Goal: Find specific page/section: Find specific page/section

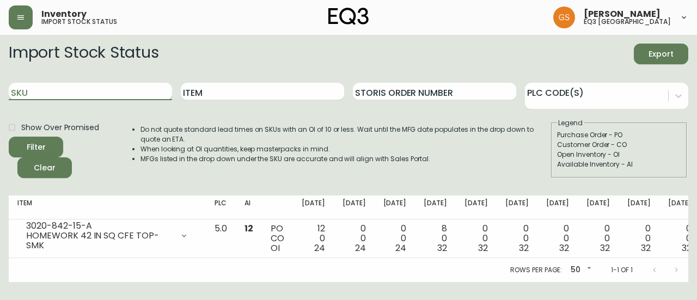
click at [48, 93] on input "SKU" at bounding box center [90, 91] width 163 height 17
type input "t"
click at [23, 21] on icon "button" at bounding box center [20, 17] width 9 height 9
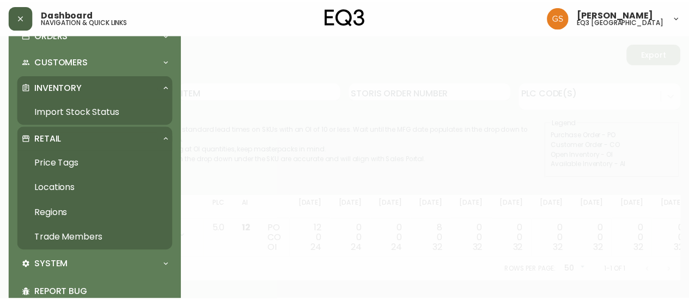
scroll to position [108, 0]
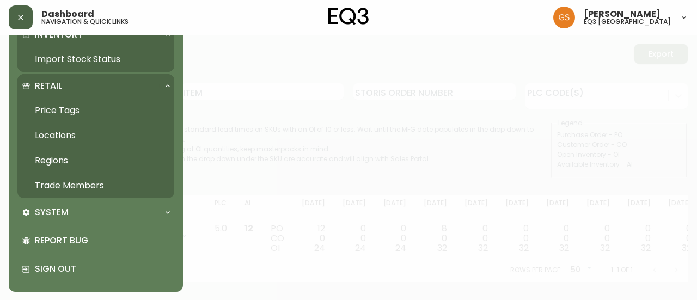
click at [83, 183] on link "Trade Members" at bounding box center [95, 185] width 157 height 25
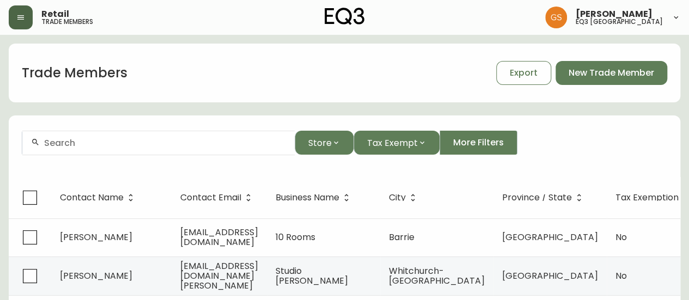
click at [164, 142] on input "text" at bounding box center [165, 143] width 242 height 10
type input "[PERSON_NAME] Design"
drag, startPoint x: 135, startPoint y: 146, endPoint x: 29, endPoint y: 144, distance: 105.6
click at [29, 144] on div "[PERSON_NAME] Design" at bounding box center [158, 143] width 272 height 24
type input "info@[PERSON_NAME]"
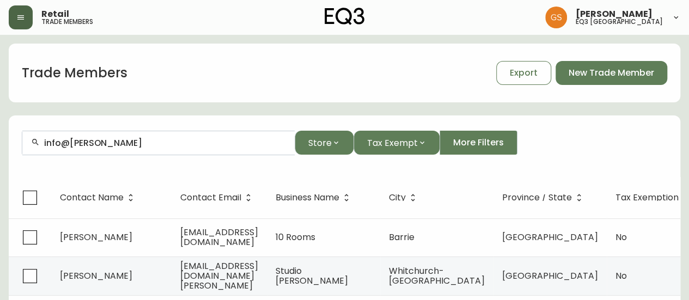
click at [27, 19] on button "button" at bounding box center [21, 17] width 24 height 24
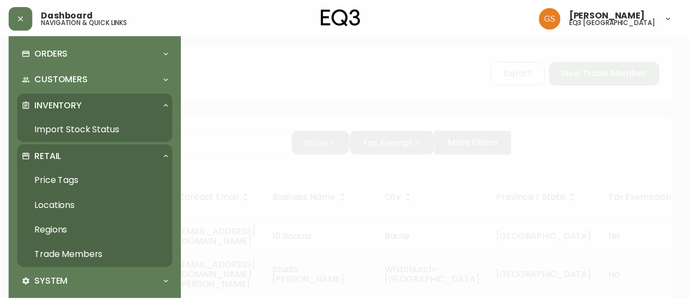
scroll to position [54, 0]
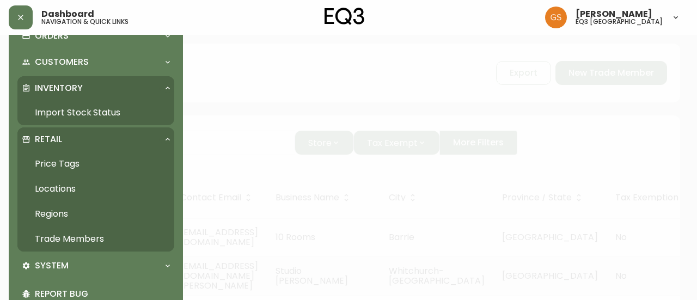
click at [95, 235] on link "Trade Members" at bounding box center [95, 238] width 157 height 25
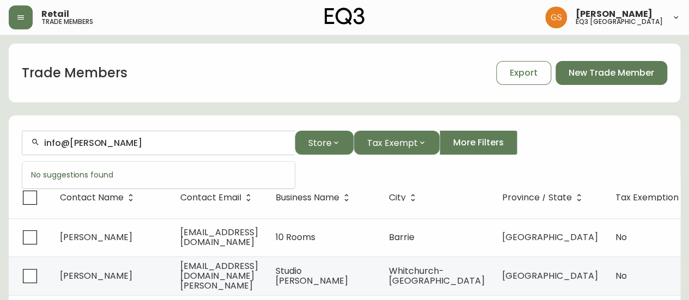
drag, startPoint x: 110, startPoint y: 144, endPoint x: 30, endPoint y: 150, distance: 79.7
click at [30, 150] on div "info@[PERSON_NAME]" at bounding box center [158, 143] width 272 height 24
click at [21, 10] on button "button" at bounding box center [21, 17] width 24 height 24
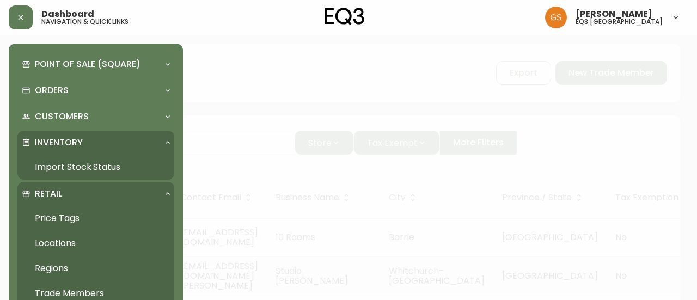
click at [293, 82] on div at bounding box center [348, 150] width 697 height 300
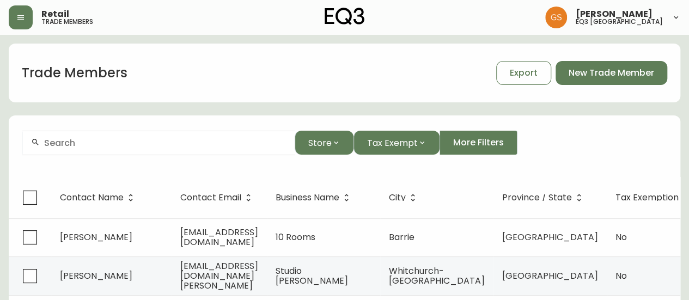
click at [139, 144] on input "text" at bounding box center [165, 143] width 242 height 10
click at [108, 145] on input "text" at bounding box center [165, 143] width 242 height 10
type input "c"
paste input "[EMAIL_ADDRESS][DOMAIN_NAME]"
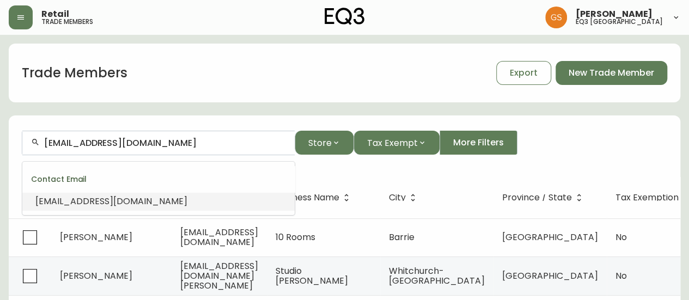
click at [169, 204] on li "[EMAIL_ADDRESS][DOMAIN_NAME]" at bounding box center [158, 201] width 272 height 19
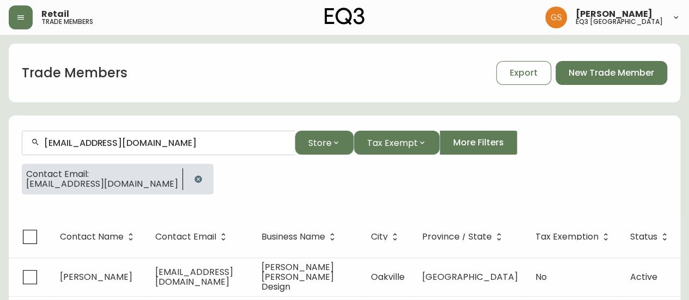
type input "[EMAIL_ADDRESS][DOMAIN_NAME]"
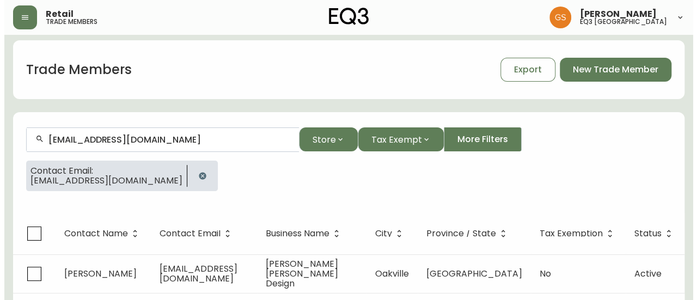
scroll to position [27, 0]
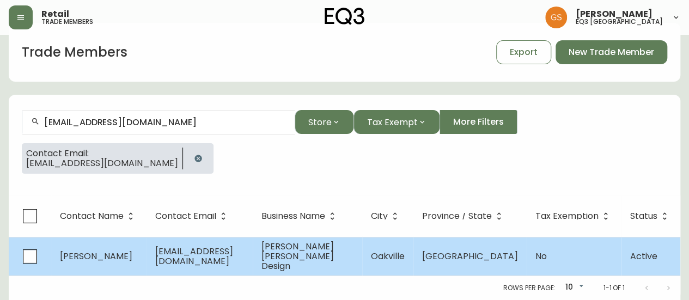
click at [202, 245] on span "[EMAIL_ADDRESS][DOMAIN_NAME]" at bounding box center [194, 256] width 78 height 22
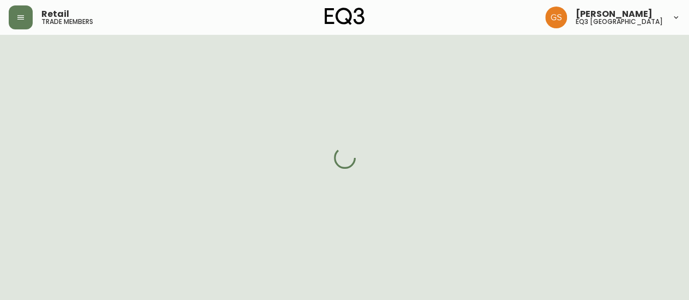
select select "ON"
select select "CA"
select select "CA_EN"
select select "Other"
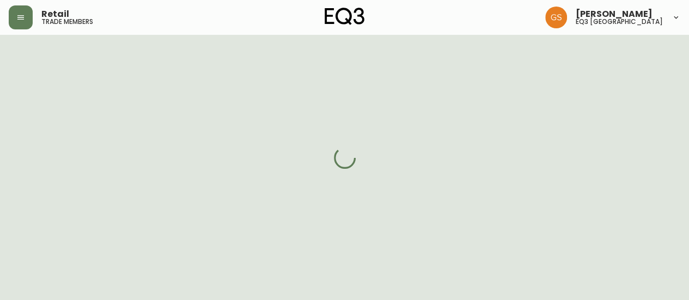
select select "cjw10z96q005b6gs00r6w7pwt"
select select "false"
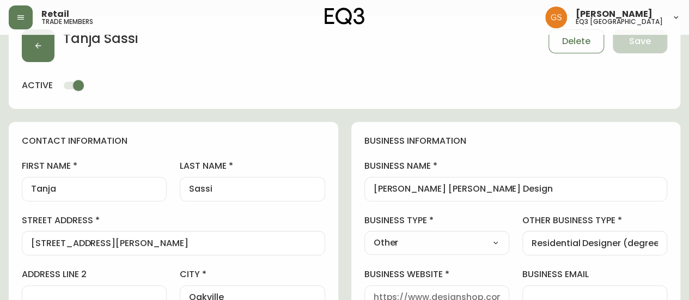
click at [17, 12] on button "button" at bounding box center [21, 17] width 24 height 24
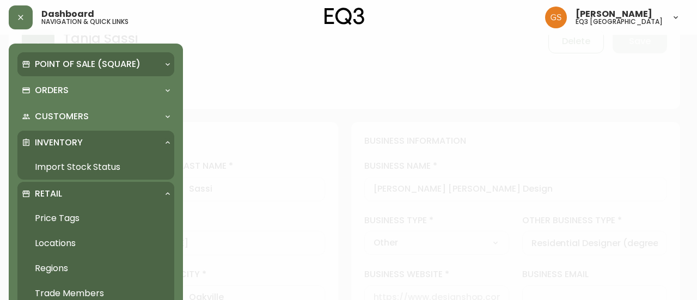
scroll to position [28, 0]
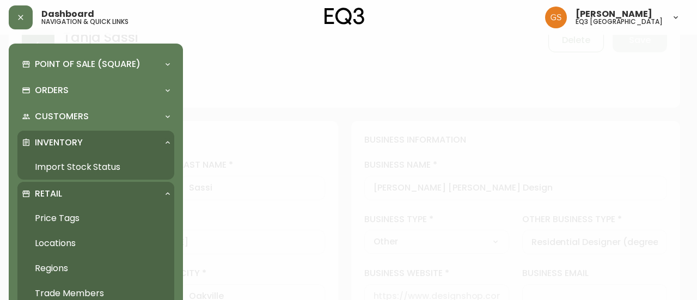
click at [85, 166] on link "Import Stock Status" at bounding box center [95, 167] width 157 height 25
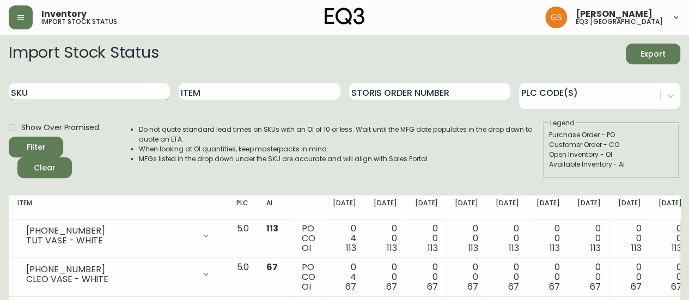
click at [84, 97] on input "SKU" at bounding box center [89, 91] width 161 height 17
paste input "[PHONE_NUMBER]"
type input "[PHONE_NUMBER]"
click at [9, 137] on button "Filter" at bounding box center [36, 147] width 54 height 21
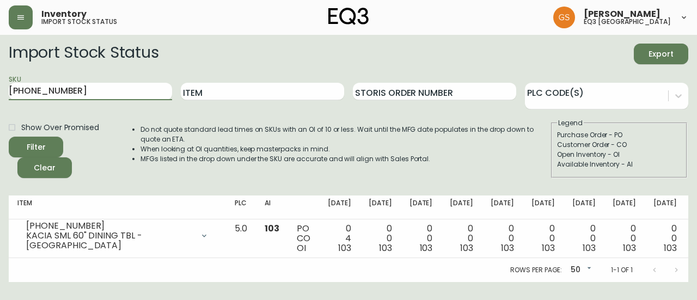
drag, startPoint x: 81, startPoint y: 87, endPoint x: 4, endPoint y: 87, distance: 76.8
click at [4, 87] on main "Import Stock Status Export SKU [PHONE_NUMBER] Item Storis Order Number PLC Code…" at bounding box center [348, 158] width 697 height 247
paste input "[PHONE_NUMBER]"
type input "[PHONE_NUMBER]"
click at [9, 137] on button "Filter" at bounding box center [36, 147] width 54 height 21
